Goal: Task Accomplishment & Management: Complete application form

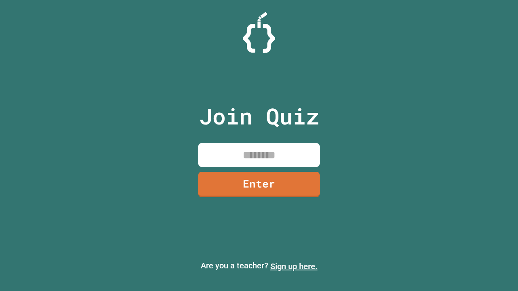
click at [294, 267] on link "Sign up here." at bounding box center [293, 267] width 47 height 10
